Goal: Book appointment/travel/reservation

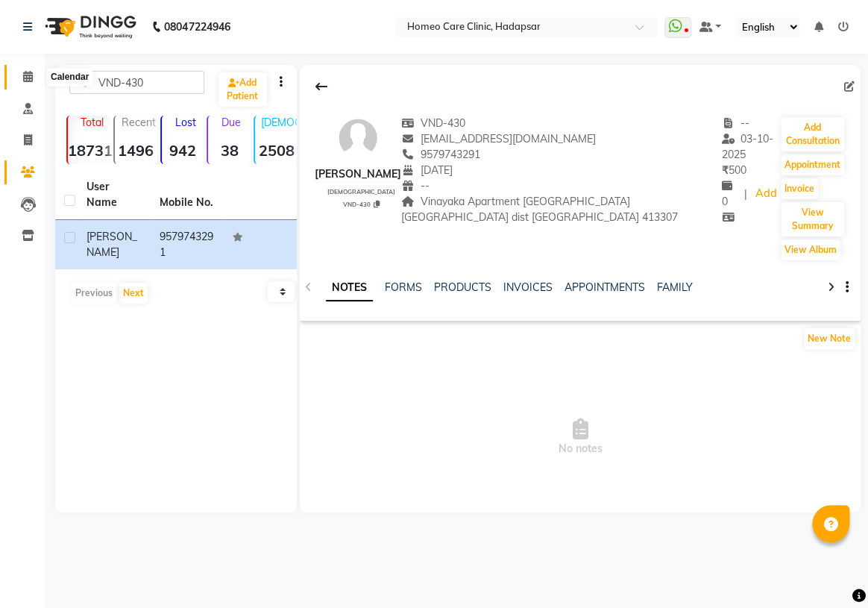
click at [30, 77] on icon at bounding box center [28, 76] width 10 height 11
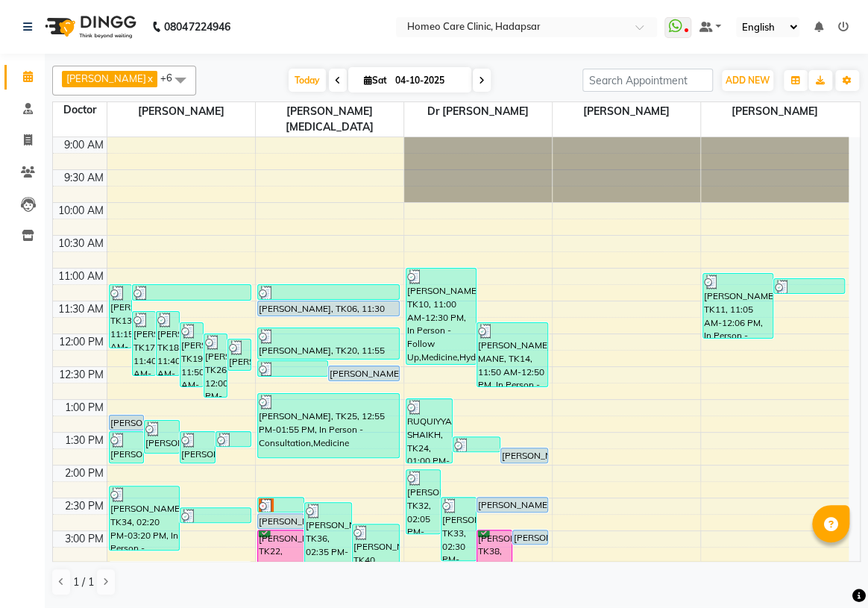
scroll to position [67, 0]
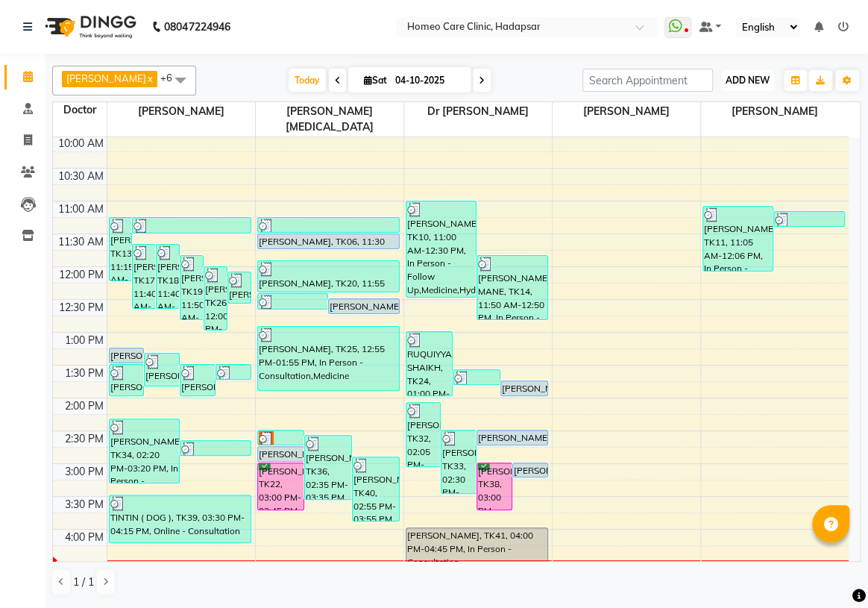
drag, startPoint x: 749, startPoint y: 69, endPoint x: 738, endPoint y: 79, distance: 14.8
click at [748, 70] on button "ADD NEW Toggle Dropdown" at bounding box center [747, 80] width 51 height 21
click at [699, 110] on button "Add Appointment" at bounding box center [714, 108] width 118 height 19
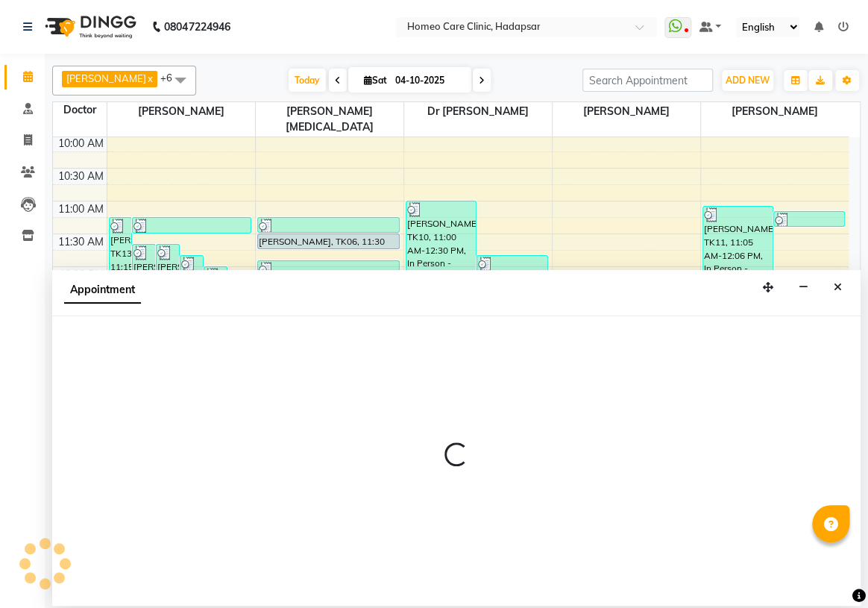
select select "tentative"
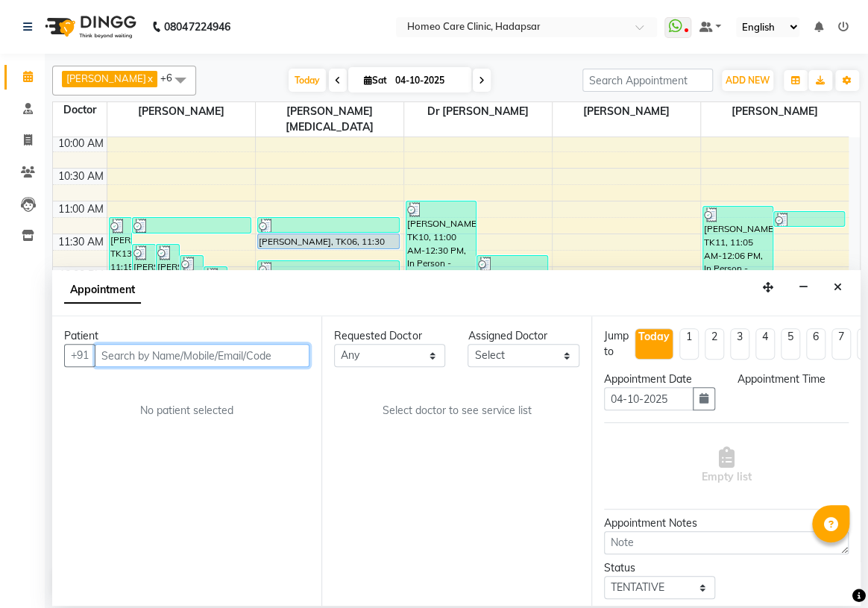
select select "600"
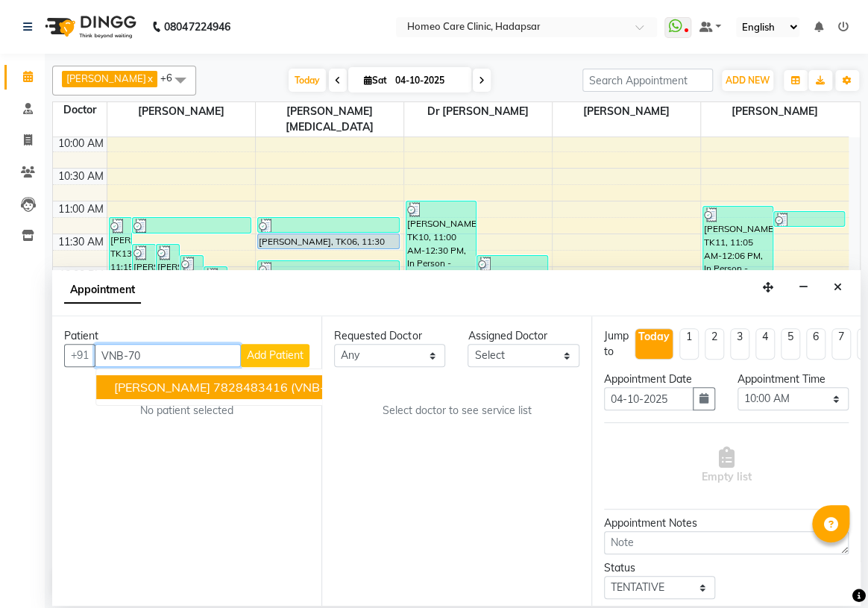
click at [201, 389] on span "[PERSON_NAME]" at bounding box center [162, 387] width 96 height 15
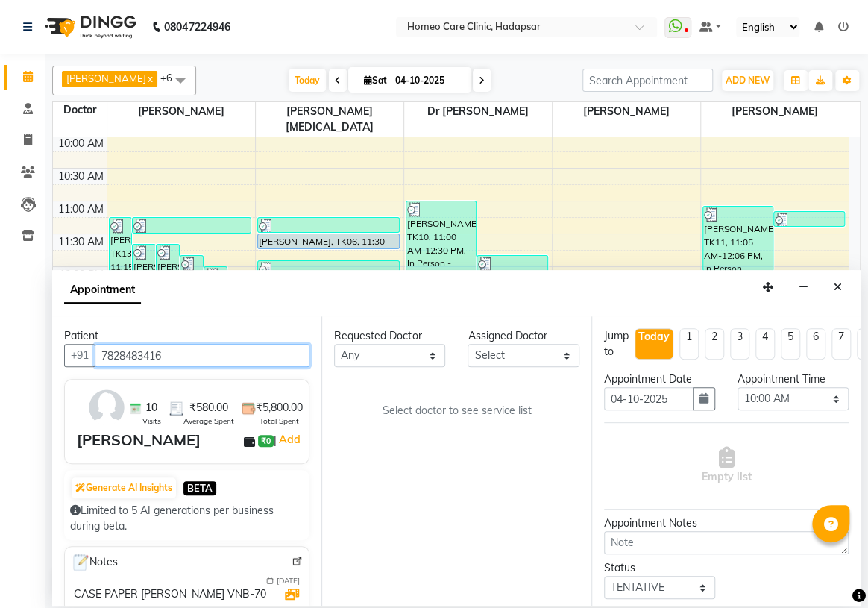
type input "7828483416"
drag, startPoint x: 530, startPoint y: 351, endPoint x: 520, endPoint y: 355, distance: 11.1
click at [527, 351] on select "Select Dingg Support [PERSON_NAME] [PERSON_NAME] [PERSON_NAME] [PERSON_NAME][ME…" at bounding box center [523, 355] width 111 height 23
select select "65966"
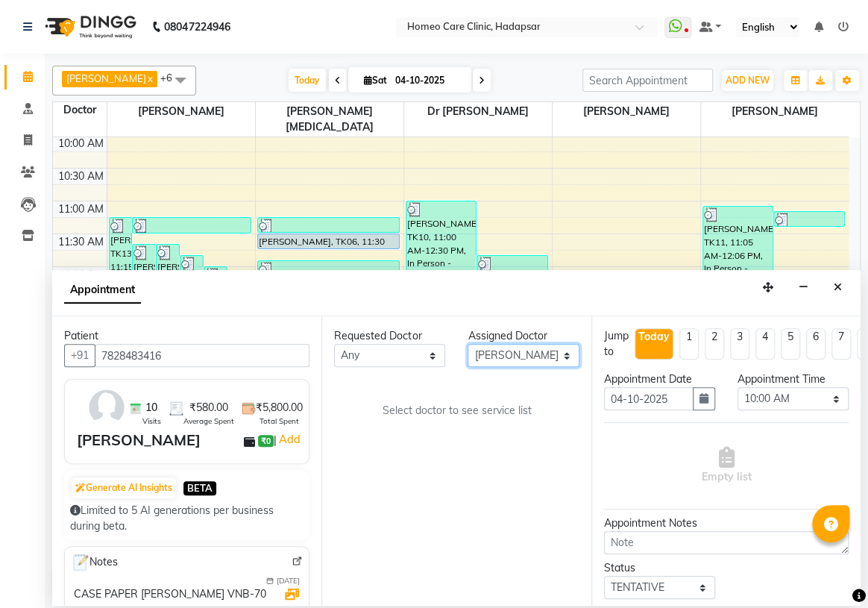
click at [468, 344] on select "Select Dingg Support [PERSON_NAME] [PERSON_NAME] [PERSON_NAME] [PERSON_NAME][ME…" at bounding box center [523, 355] width 111 height 23
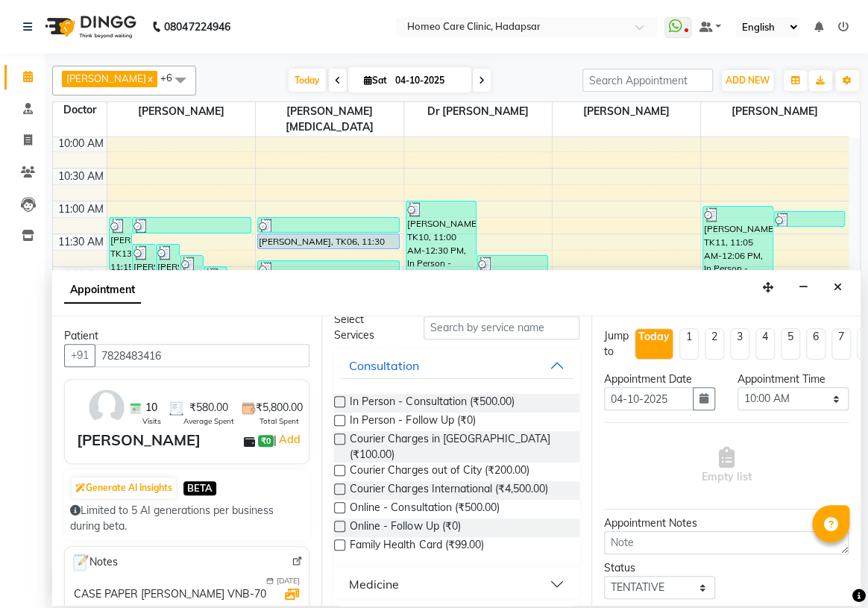
click at [338, 521] on label at bounding box center [339, 526] width 11 height 11
click at [338, 523] on input "checkbox" at bounding box center [339, 528] width 10 height 10
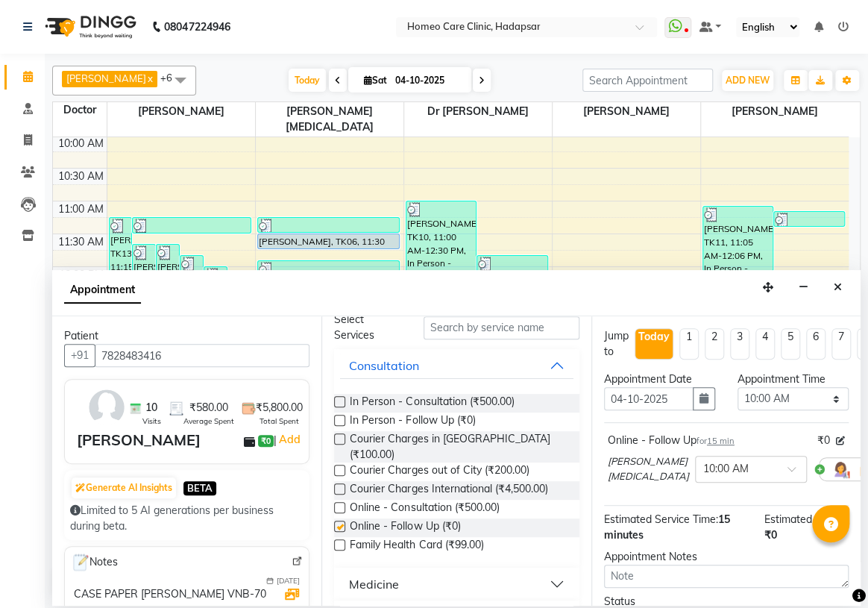
checkbox input "false"
click at [743, 401] on select "Select 10:00 AM 10:05 AM 10:10 AM 10:15 AM 10:20 AM 10:25 AM 10:30 AM 10:35 AM …" at bounding box center [793, 398] width 111 height 23
select select "960"
click at [738, 387] on select "Select 10:00 AM 10:05 AM 10:10 AM 10:15 AM 10:20 AM 10:25 AM 10:30 AM 10:35 AM …" at bounding box center [793, 398] width 111 height 23
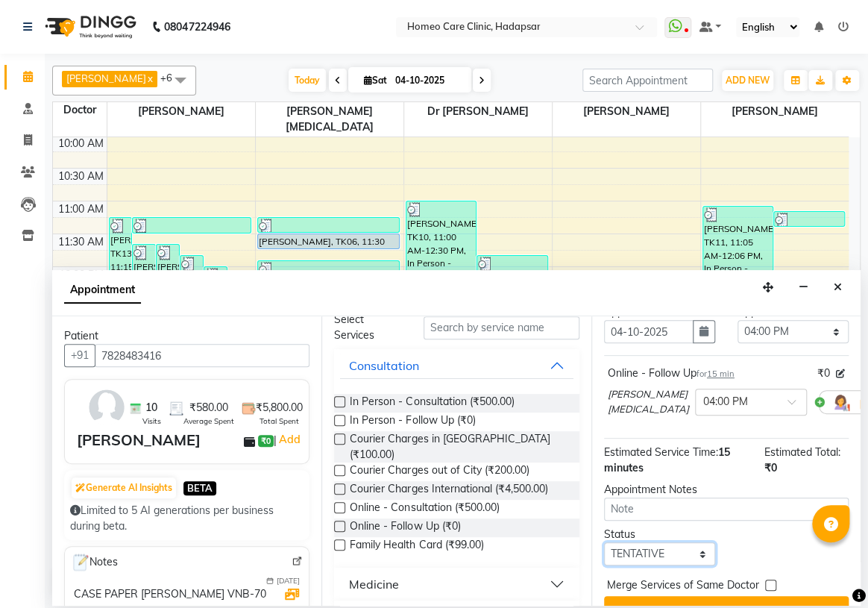
click at [644, 565] on select "Select TENTATIVE CONFIRM CHECK-IN UPCOMING" at bounding box center [659, 553] width 111 height 23
select select "confirm booking"
click at [604, 556] on select "Select TENTATIVE CONFIRM CHECK-IN UPCOMING" at bounding box center [659, 553] width 111 height 23
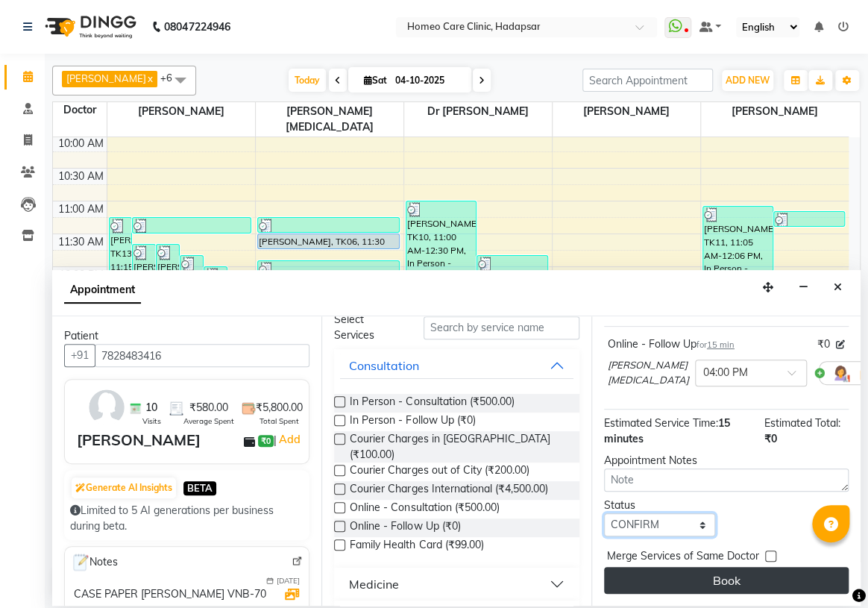
scroll to position [120, 0]
click at [646, 567] on button "Book" at bounding box center [726, 580] width 245 height 27
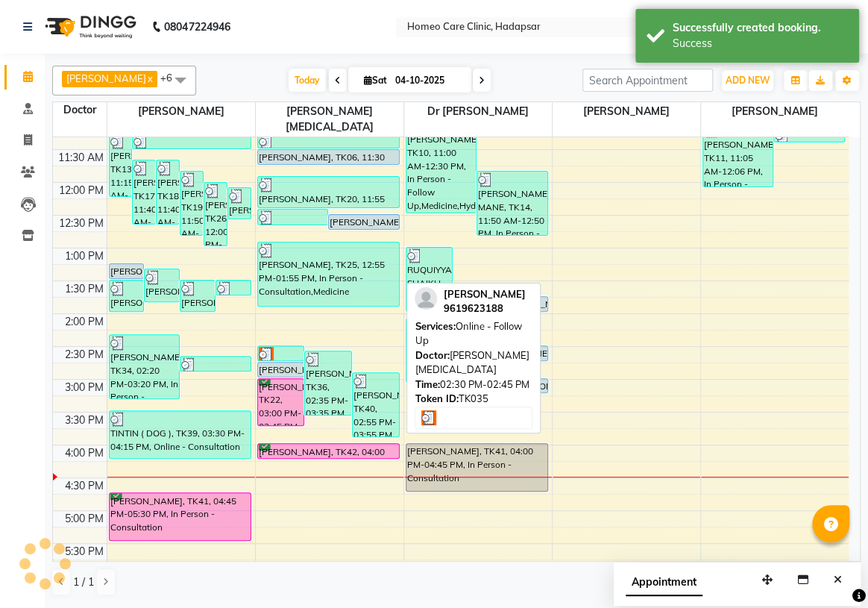
scroll to position [203, 0]
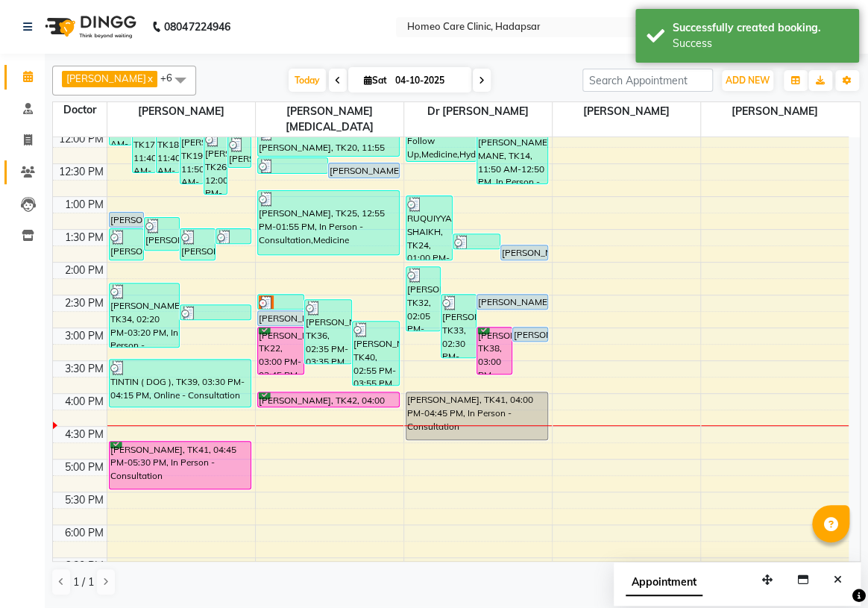
click at [34, 172] on icon at bounding box center [28, 171] width 14 height 11
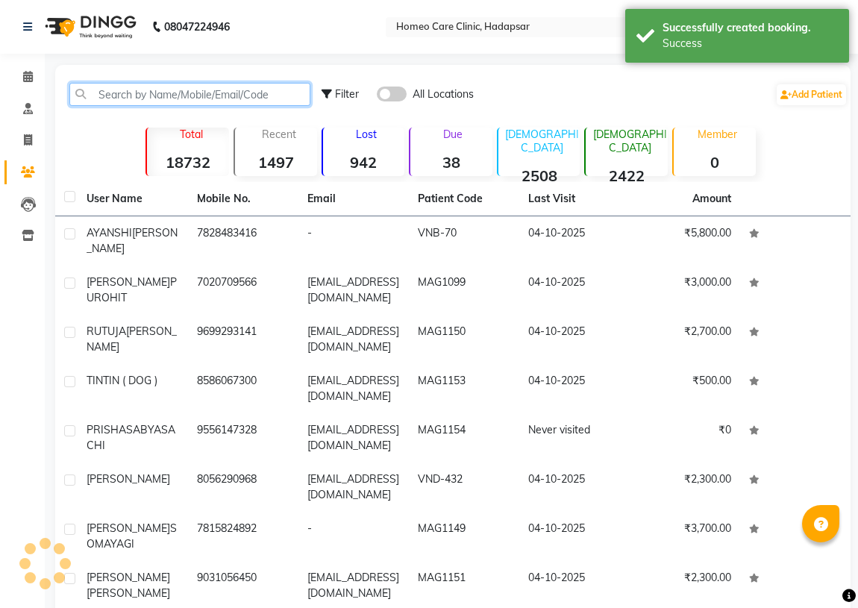
click at [182, 100] on input "text" at bounding box center [189, 94] width 241 height 23
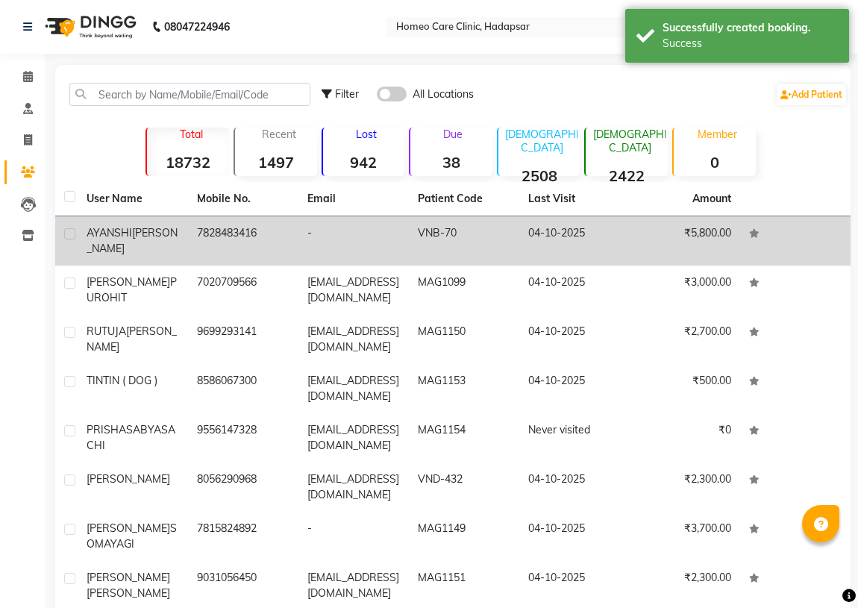
click at [194, 228] on td "7828483416" at bounding box center [243, 240] width 110 height 49
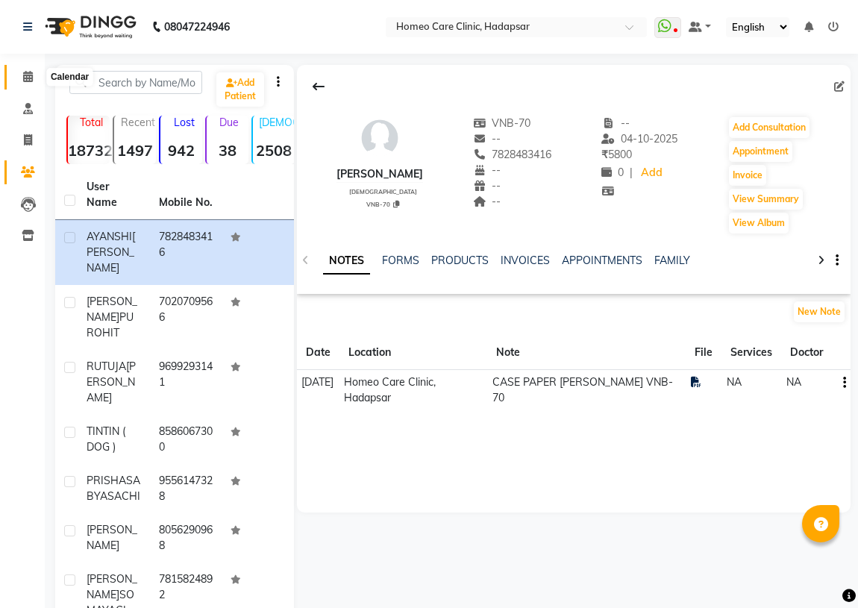
click at [25, 75] on icon at bounding box center [28, 76] width 10 height 11
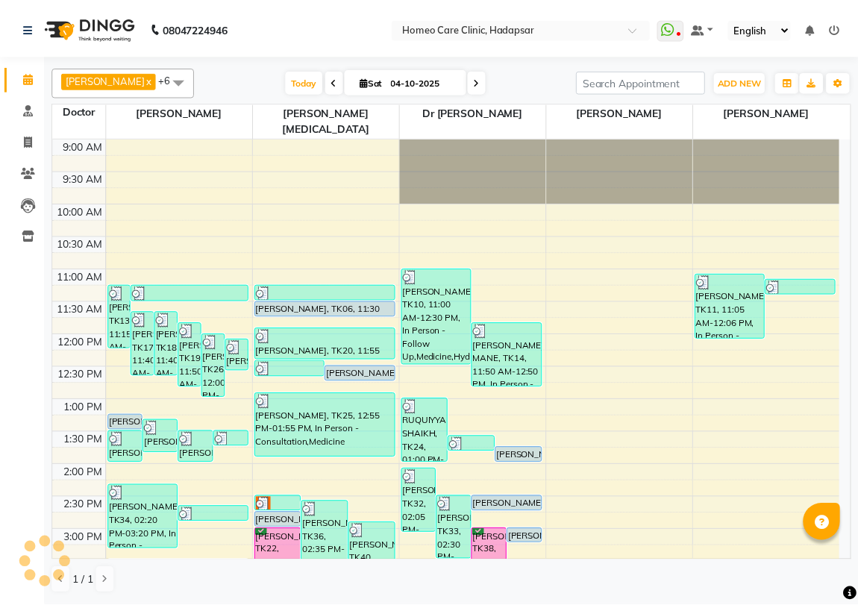
scroll to position [446, 0]
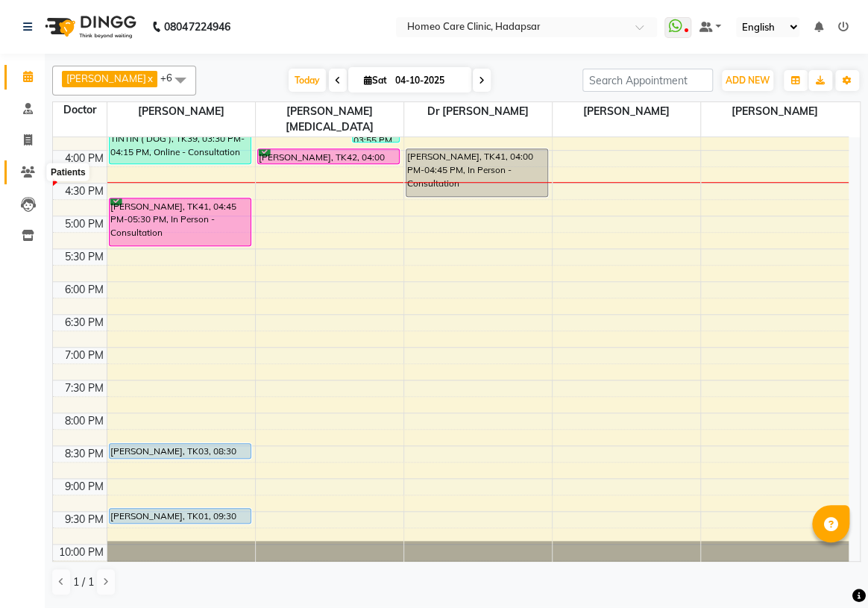
click at [23, 175] on icon at bounding box center [28, 171] width 14 height 11
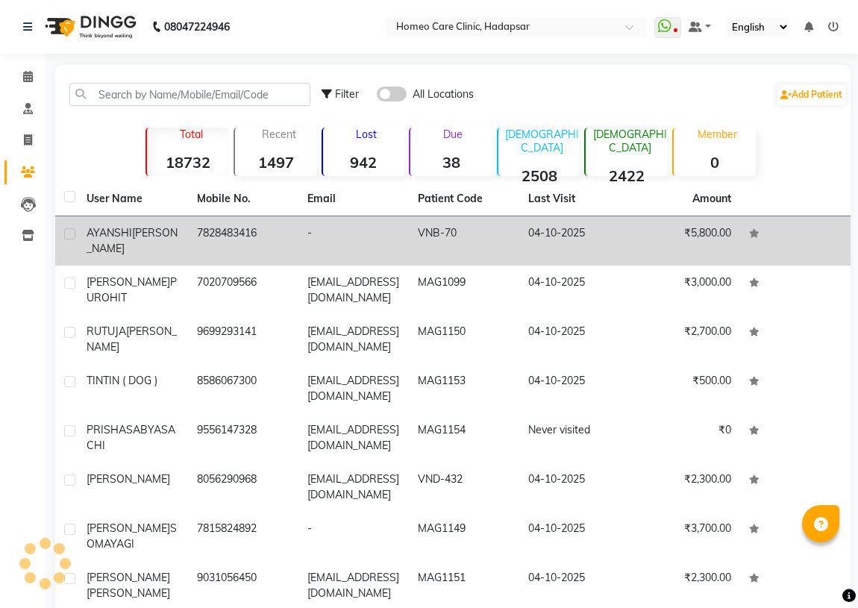
click at [159, 243] on div "[PERSON_NAME]" at bounding box center [133, 240] width 92 height 31
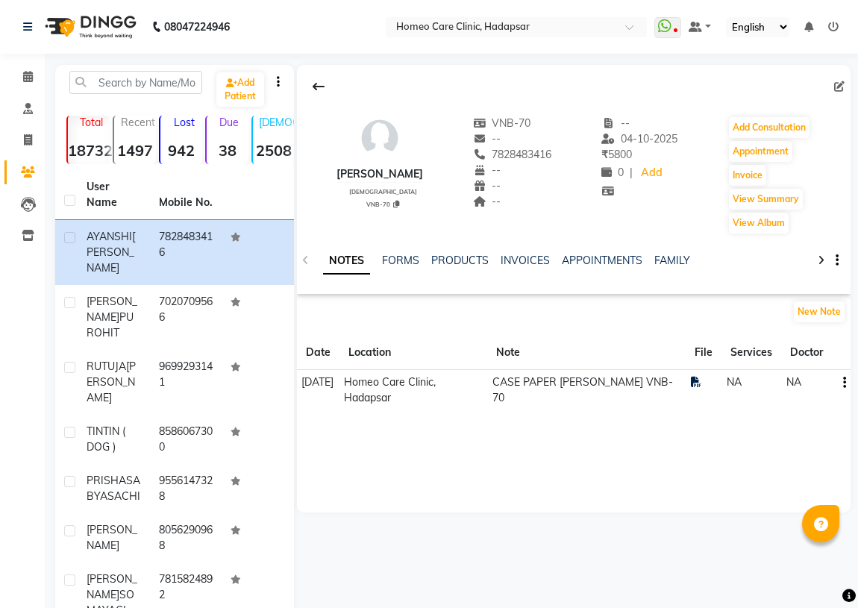
drag, startPoint x: 329, startPoint y: 172, endPoint x: 450, endPoint y: 175, distance: 120.8
click at [450, 175] on div "[PERSON_NAME] [DEMOGRAPHIC_DATA] VNB-70 VNB-70 -- 7828483416 -- -- -- -- [DATE]…" at bounding box center [573, 168] width 553 height 134
copy div "[PERSON_NAME]"
drag, startPoint x: 503, startPoint y: 151, endPoint x: 571, endPoint y: 151, distance: 67.9
click at [571, 151] on div "[PERSON_NAME] [DEMOGRAPHIC_DATA] VNB-70 VNB-70 -- 7828483416 -- -- -- -- [DATE]…" at bounding box center [573, 168] width 553 height 134
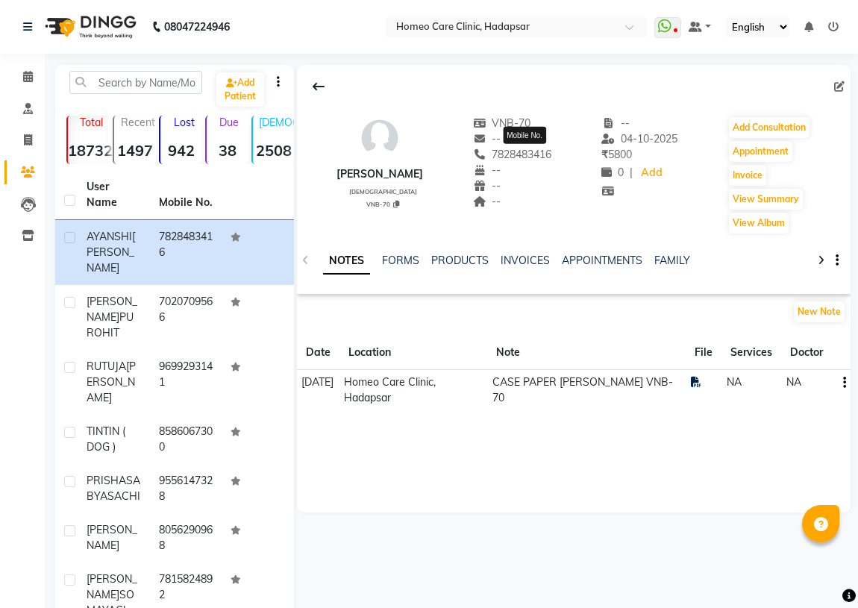
copy span "7828483416"
